Goal: Task Accomplishment & Management: Use online tool/utility

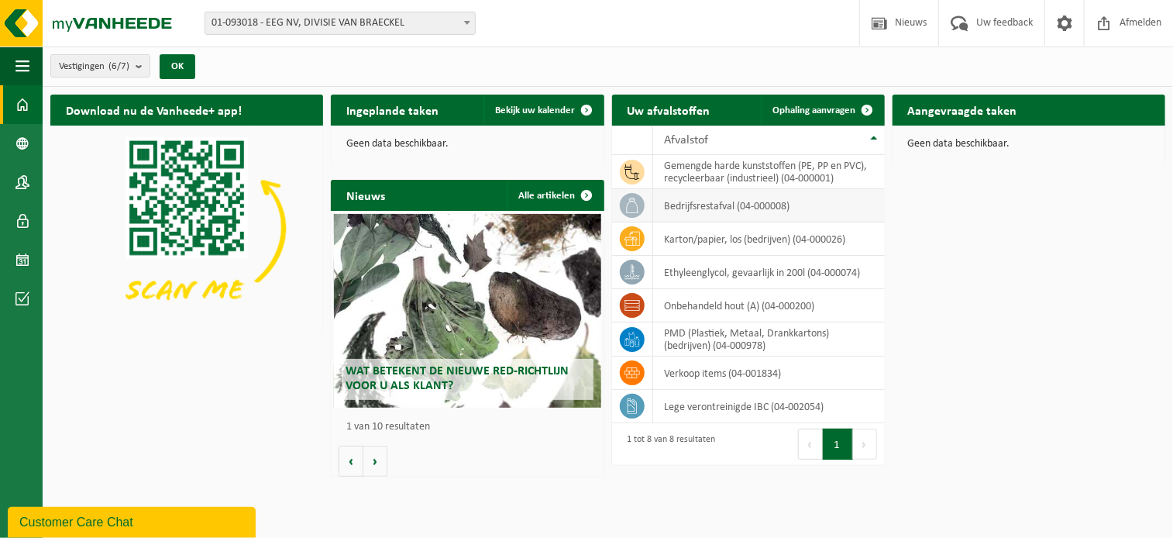
click at [696, 202] on td "bedrijfsrestafval (04-000008)" at bounding box center [769, 205] width 232 height 33
click at [638, 202] on icon at bounding box center [631, 205] width 15 height 15
click at [583, 112] on span at bounding box center [587, 110] width 31 height 31
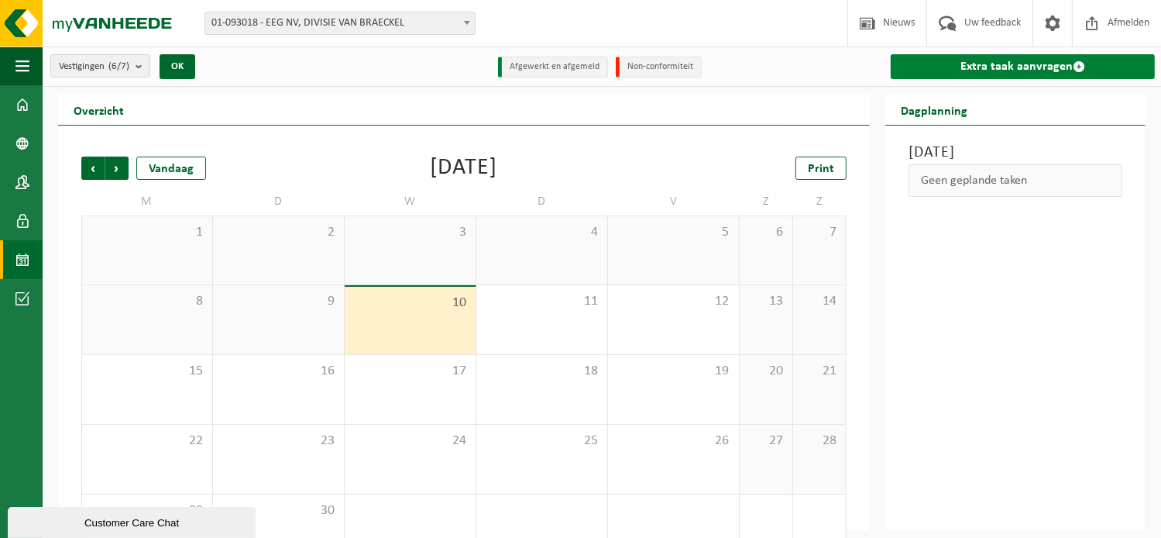
click at [1050, 66] on link "Extra taak aanvragen" at bounding box center [1023, 66] width 264 height 25
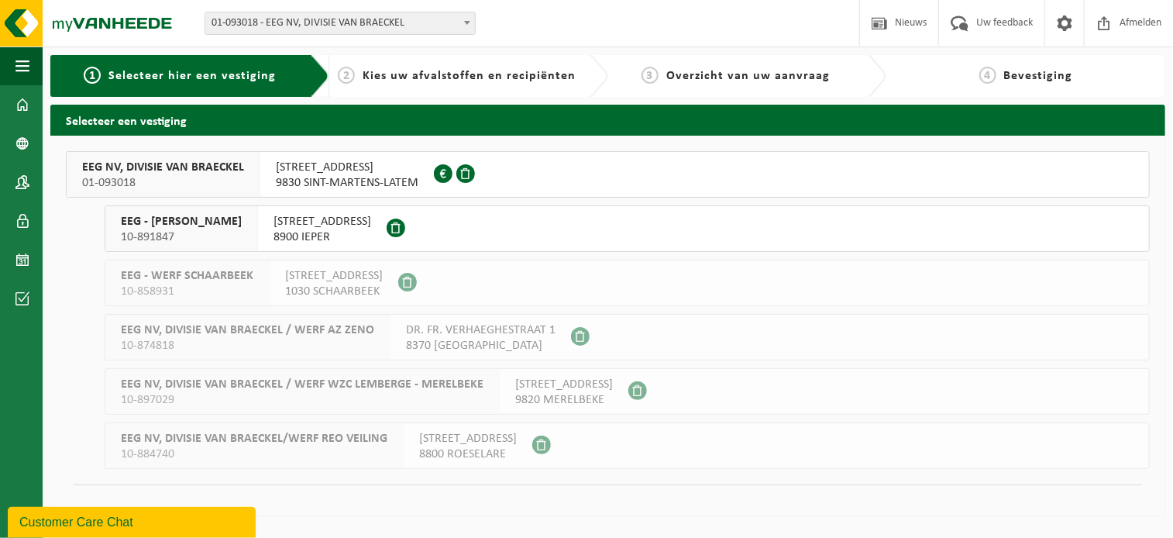
click at [384, 173] on span "KORTRIJKSESTEENWEG 255" at bounding box center [347, 167] width 143 height 15
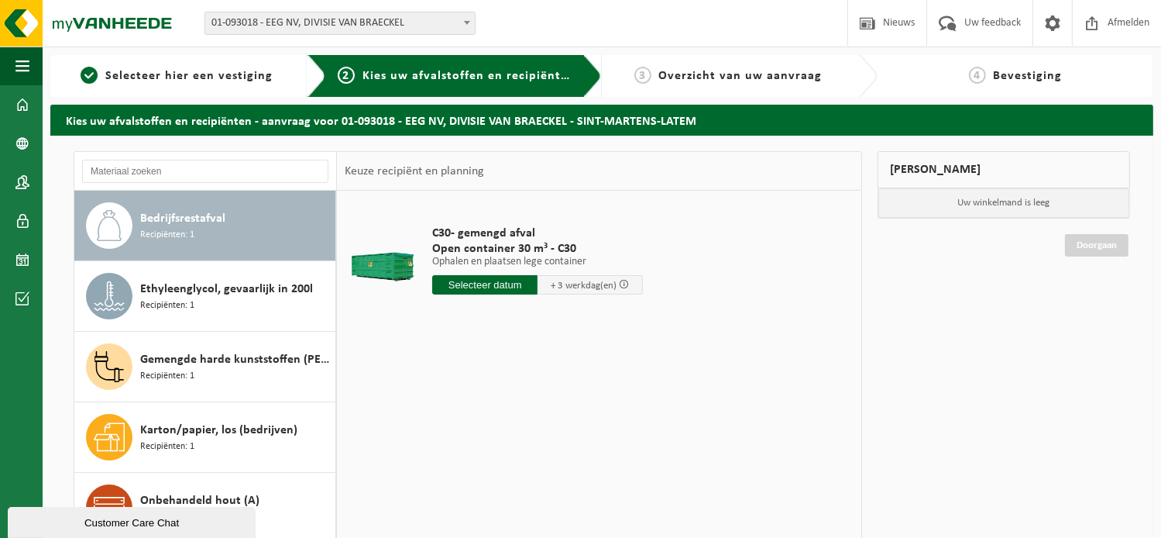
click at [195, 225] on span "Bedrijfsrestafval" at bounding box center [182, 218] width 85 height 19
click at [505, 283] on input "text" at bounding box center [484, 284] width 105 height 19
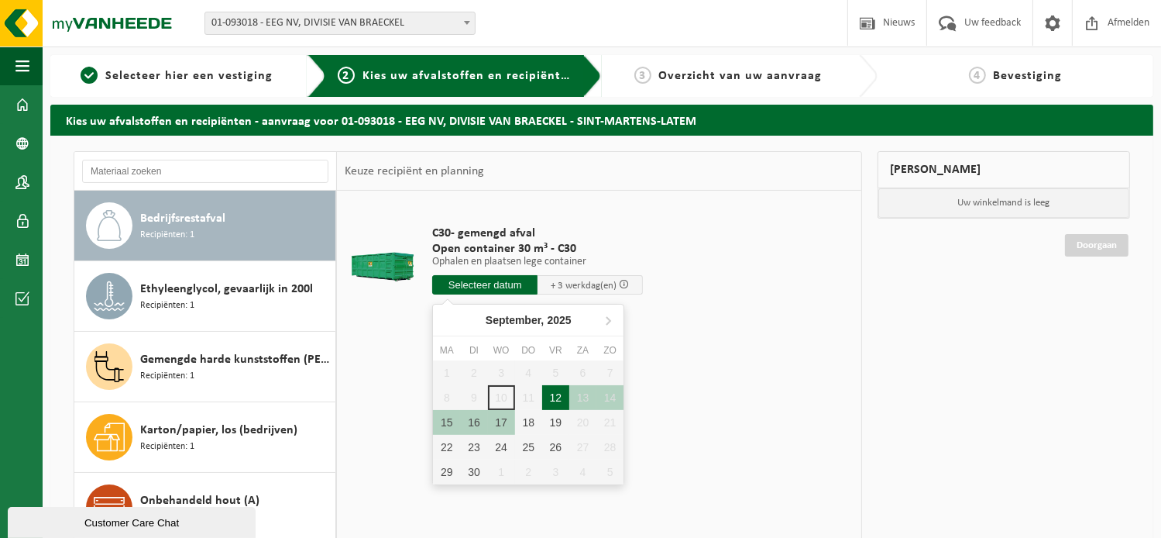
click at [558, 397] on div "12" at bounding box center [555, 397] width 27 height 25
type input "Van 2025-09-12"
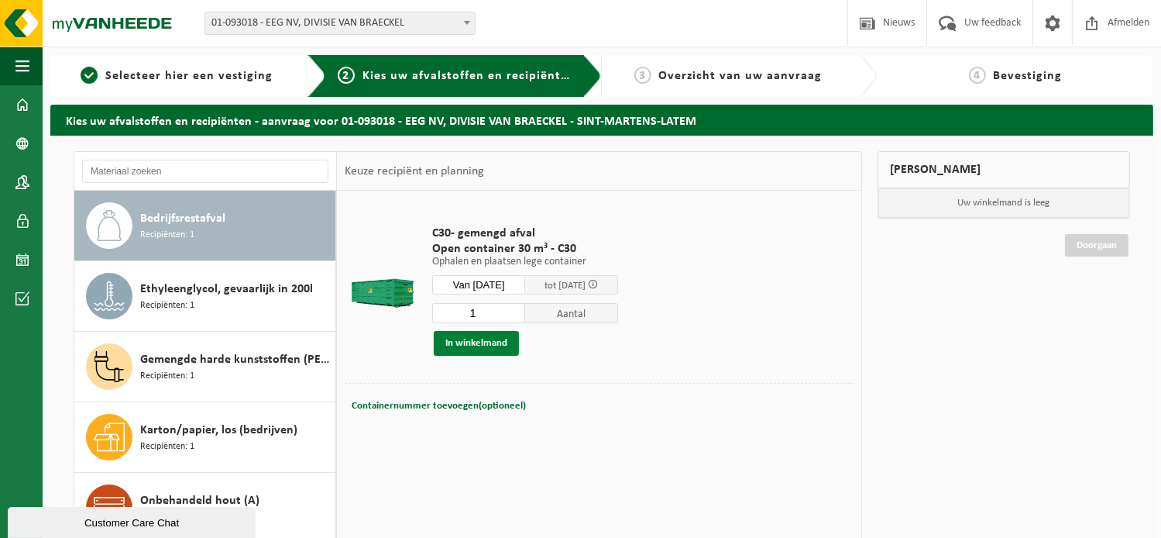
click at [489, 345] on button "In winkelmand" at bounding box center [476, 343] width 85 height 25
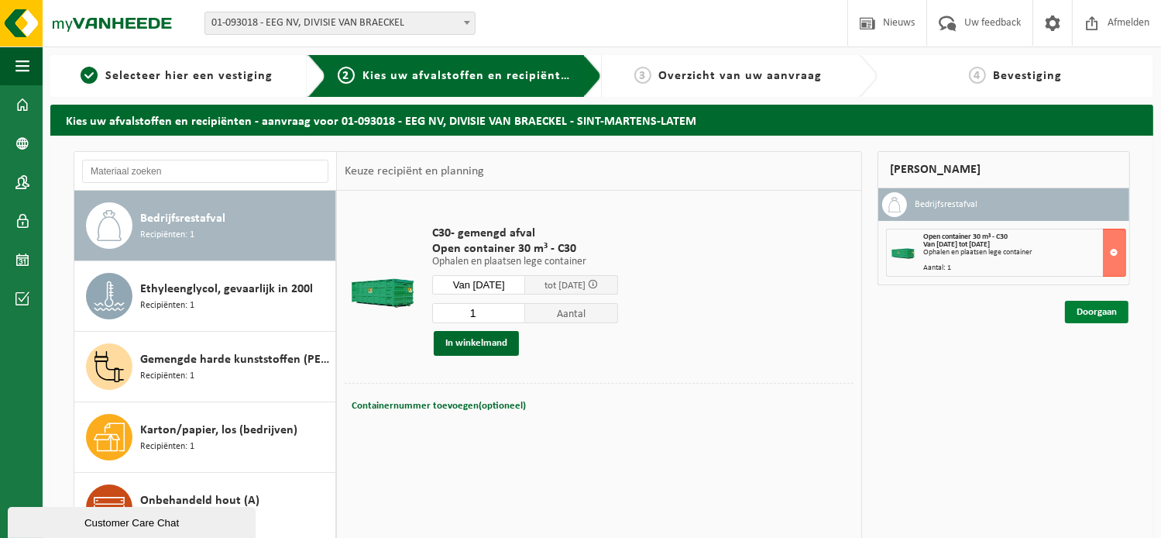
click at [1094, 313] on link "Doorgaan" at bounding box center [1097, 312] width 64 height 22
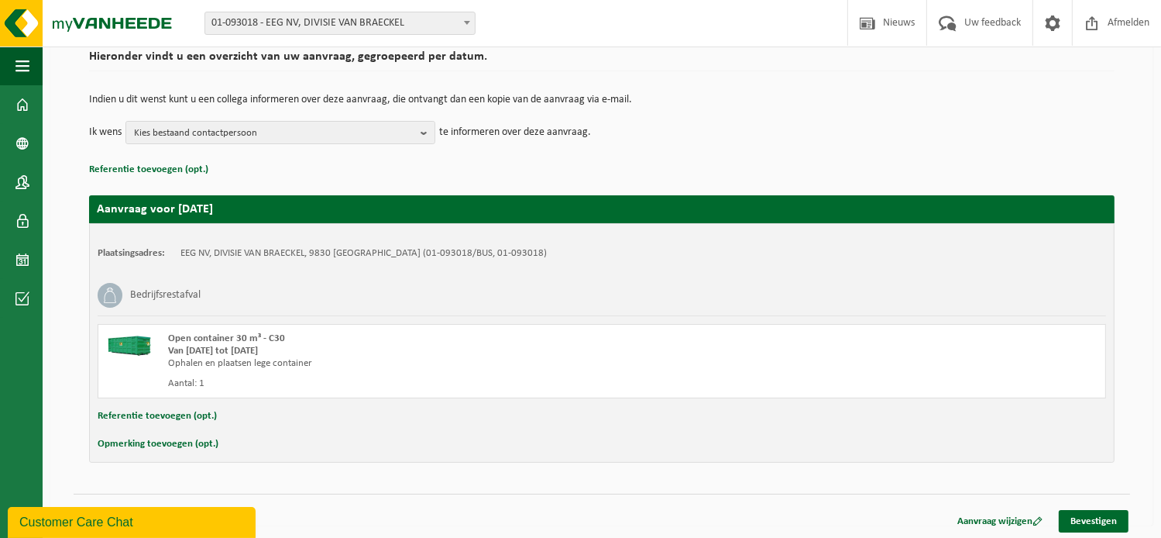
scroll to position [125, 0]
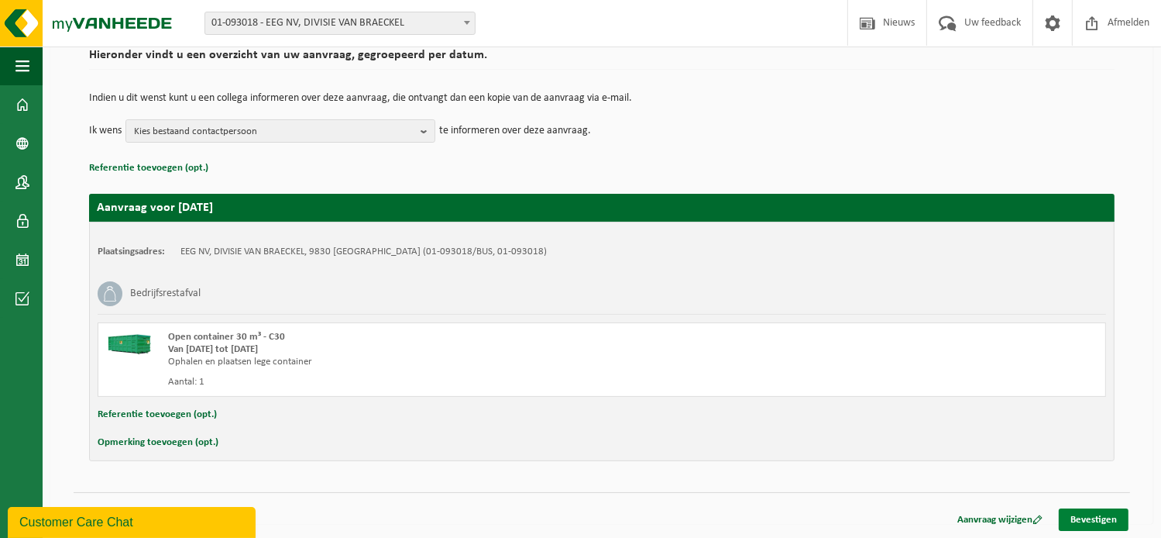
click at [1088, 515] on link "Bevestigen" at bounding box center [1094, 519] width 70 height 22
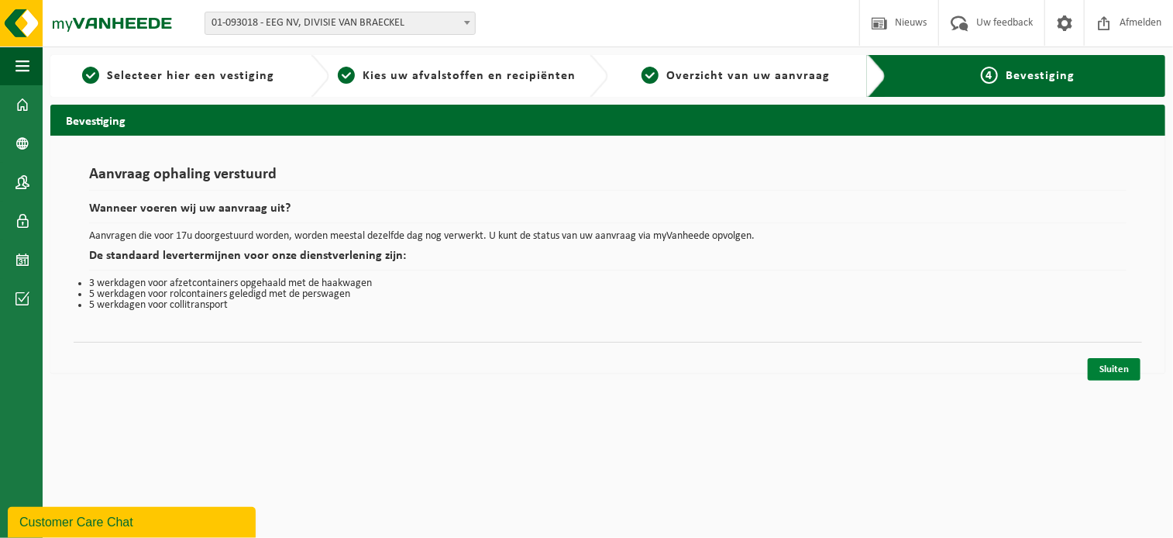
click at [1110, 370] on link "Sluiten" at bounding box center [1114, 369] width 53 height 22
